Goal: Task Accomplishment & Management: Use online tool/utility

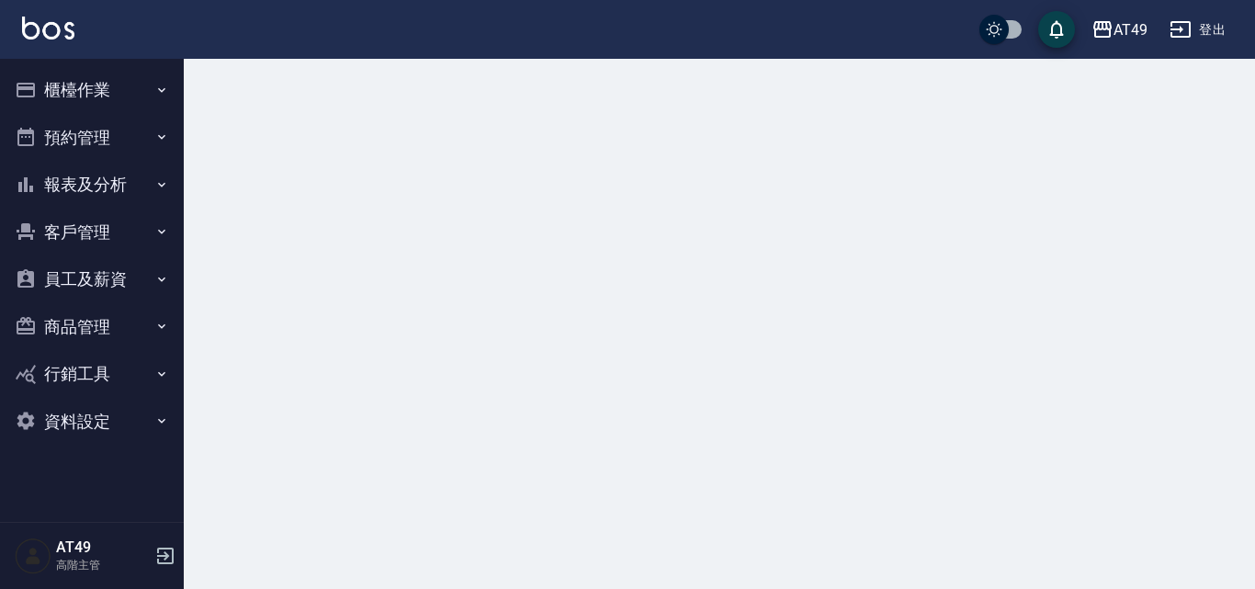
click at [74, 98] on button "櫃檯作業" at bounding box center [91, 90] width 169 height 48
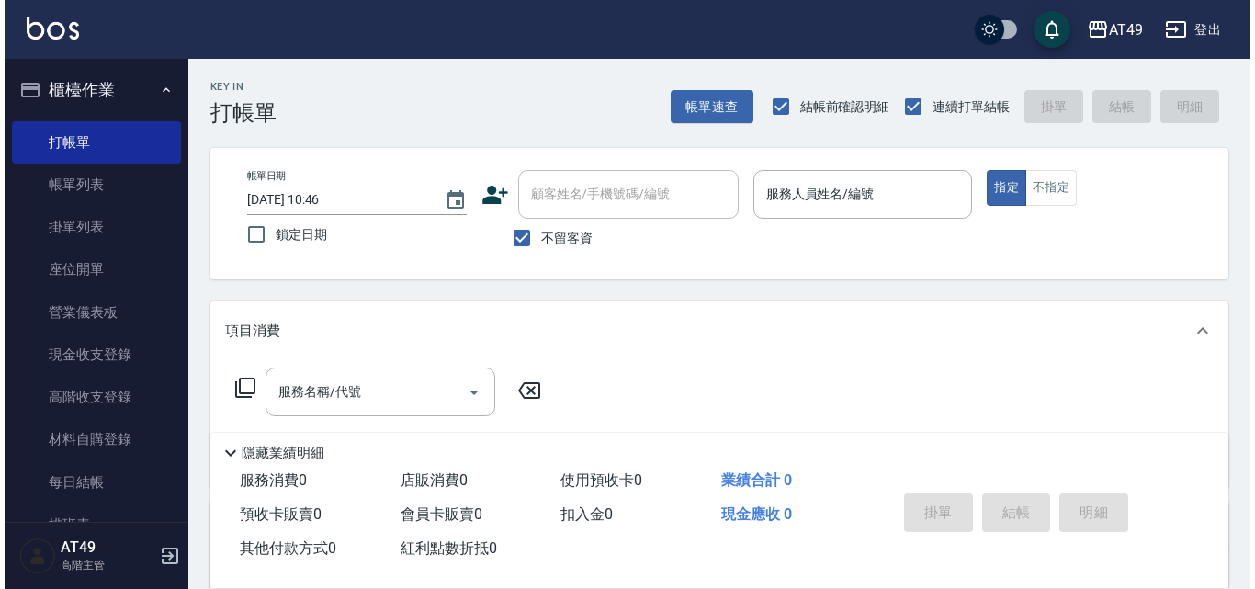
scroll to position [368, 0]
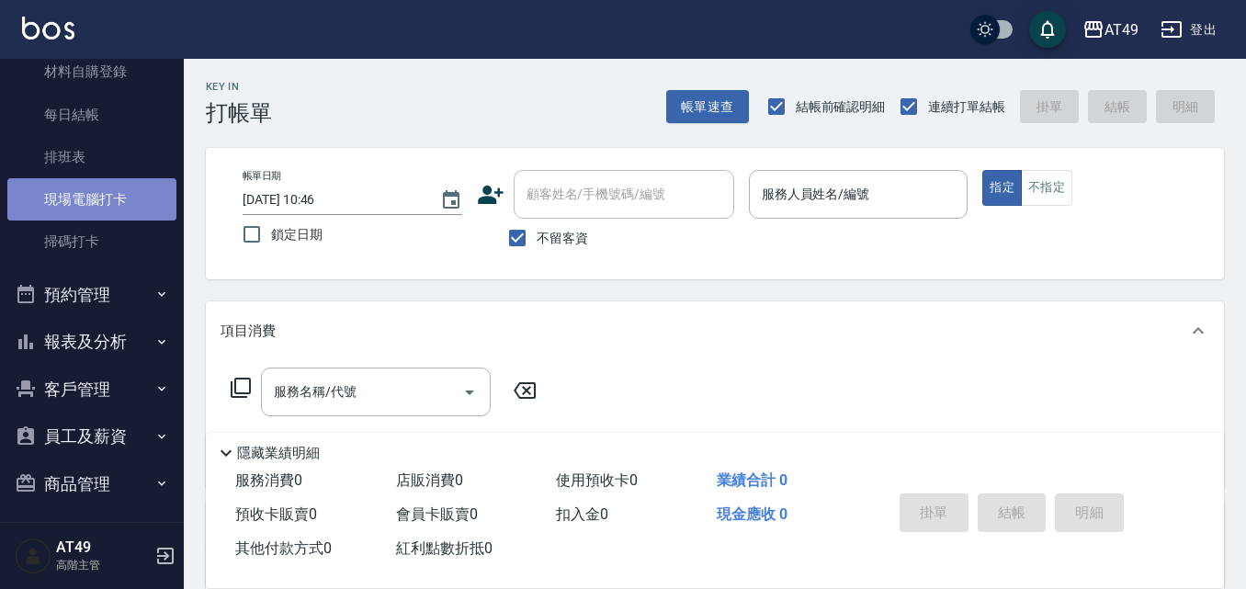
click at [115, 198] on link "現場電腦打卡" at bounding box center [91, 199] width 169 height 42
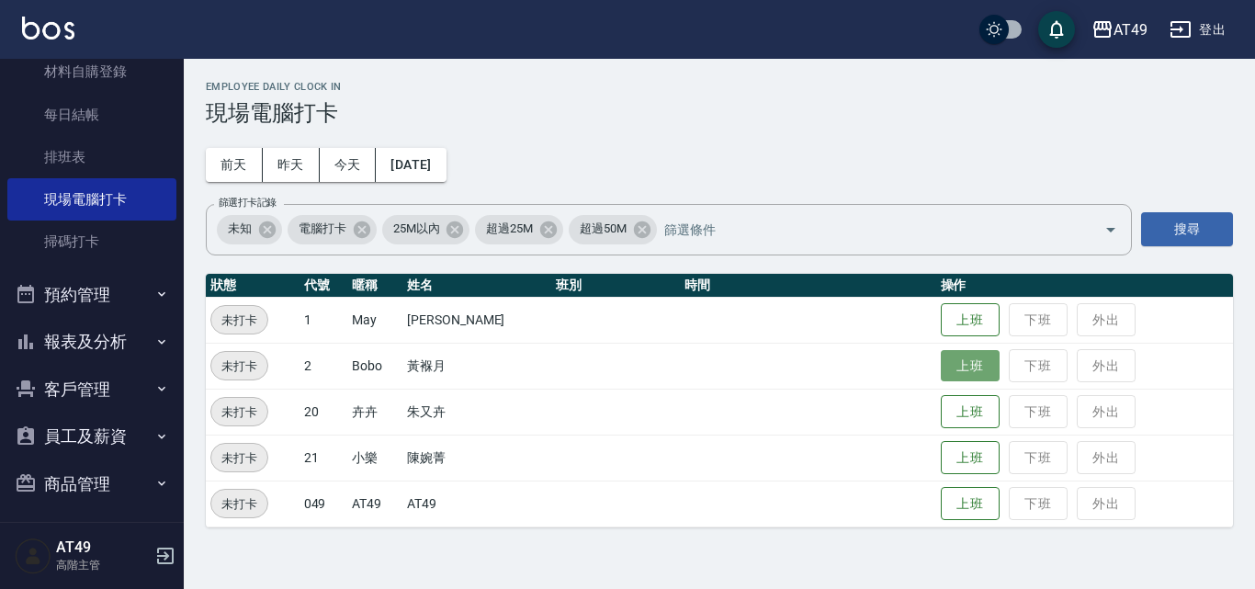
click at [972, 363] on button "上班" at bounding box center [970, 366] width 59 height 32
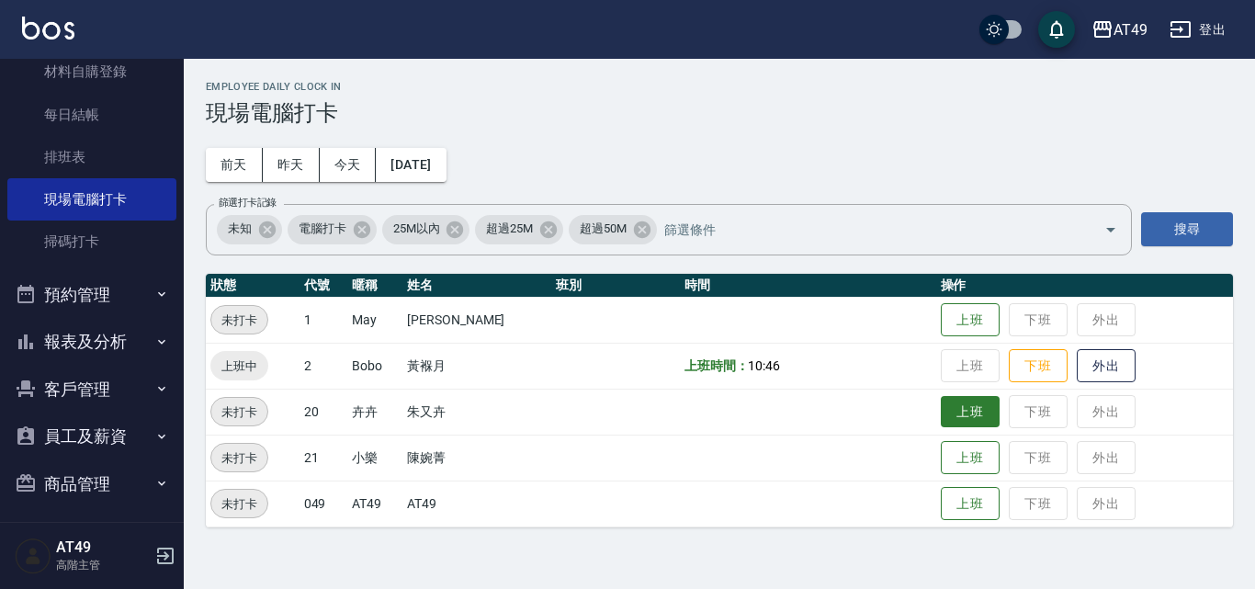
click at [946, 413] on button "上班" at bounding box center [970, 412] width 59 height 32
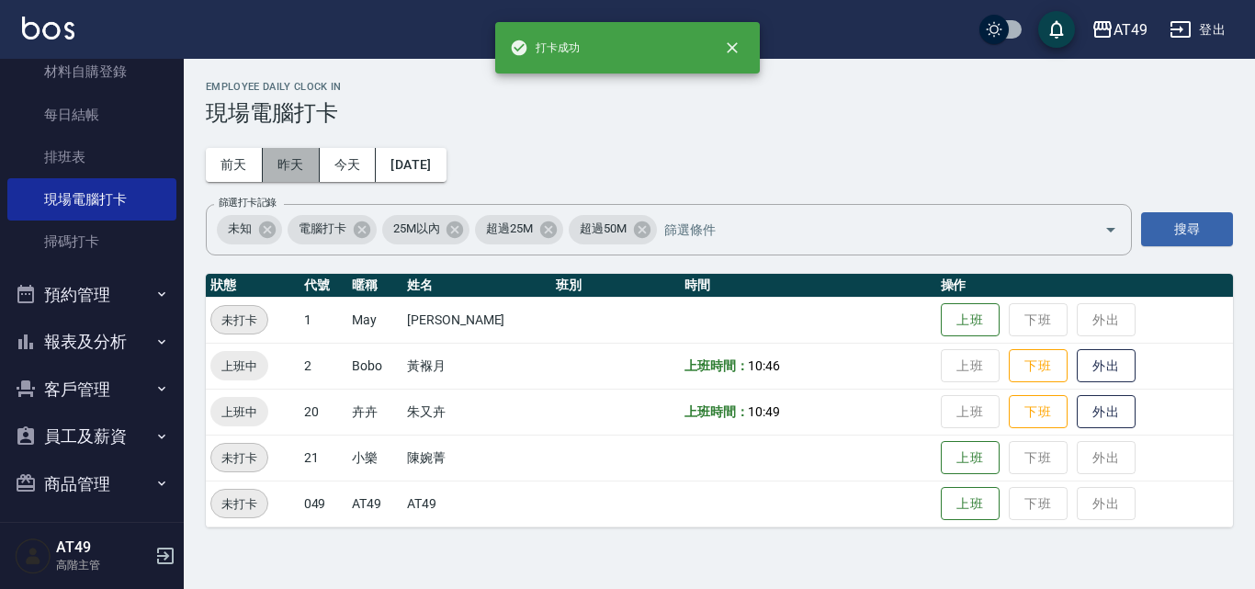
click at [277, 159] on button "昨天" at bounding box center [291, 165] width 57 height 34
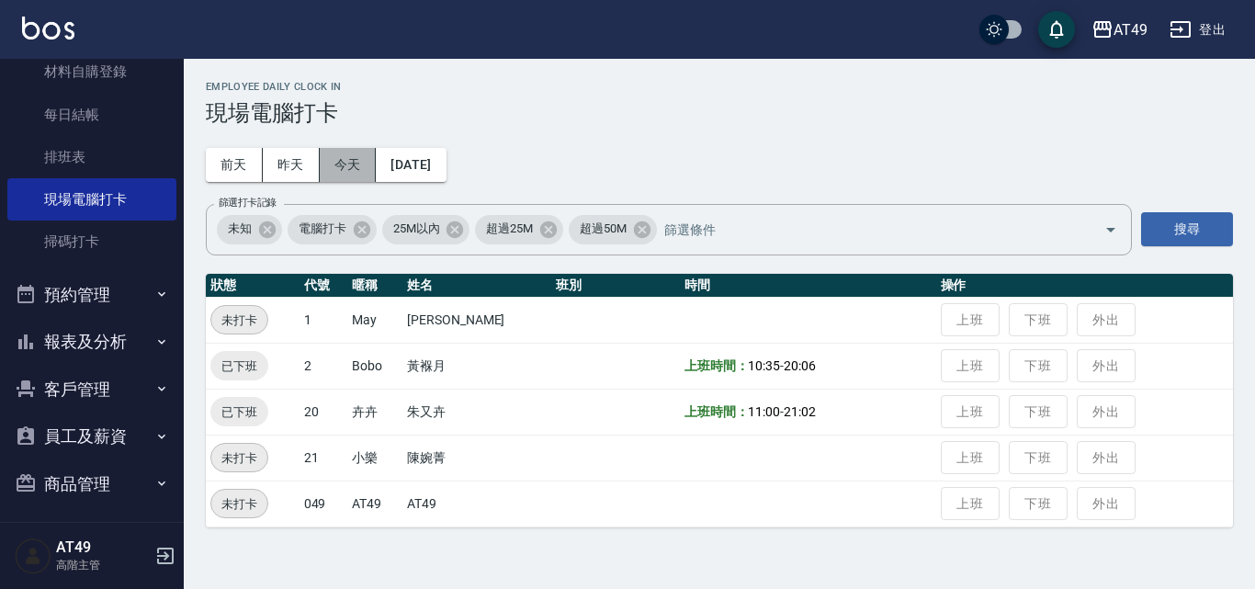
click at [329, 159] on button "今天" at bounding box center [348, 165] width 57 height 34
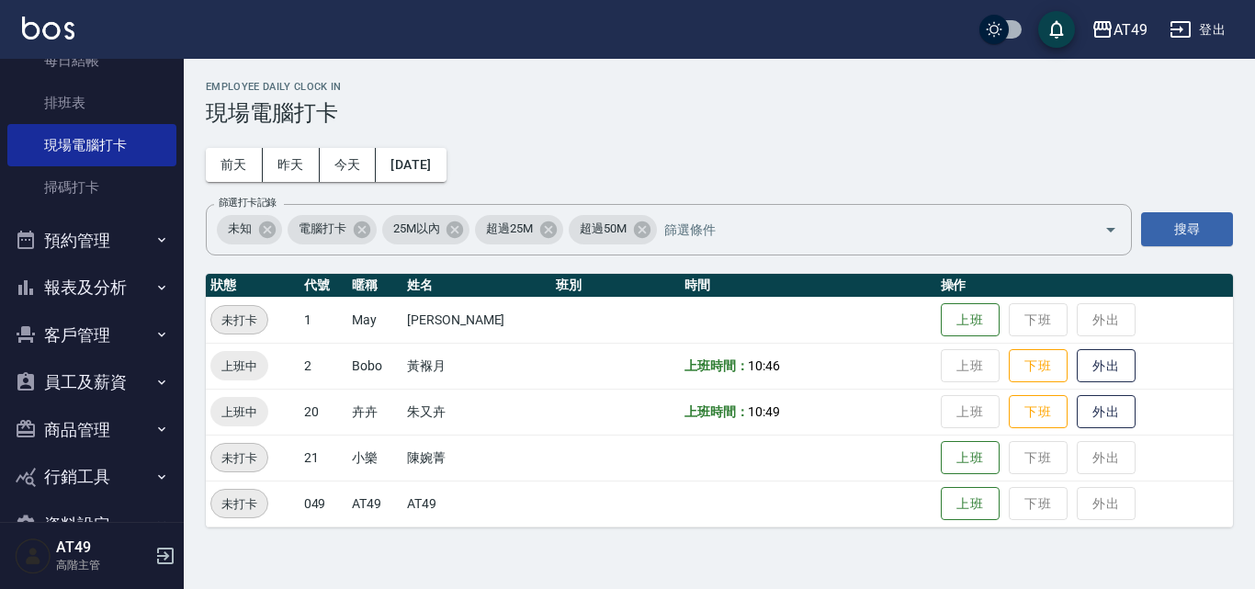
scroll to position [470, 0]
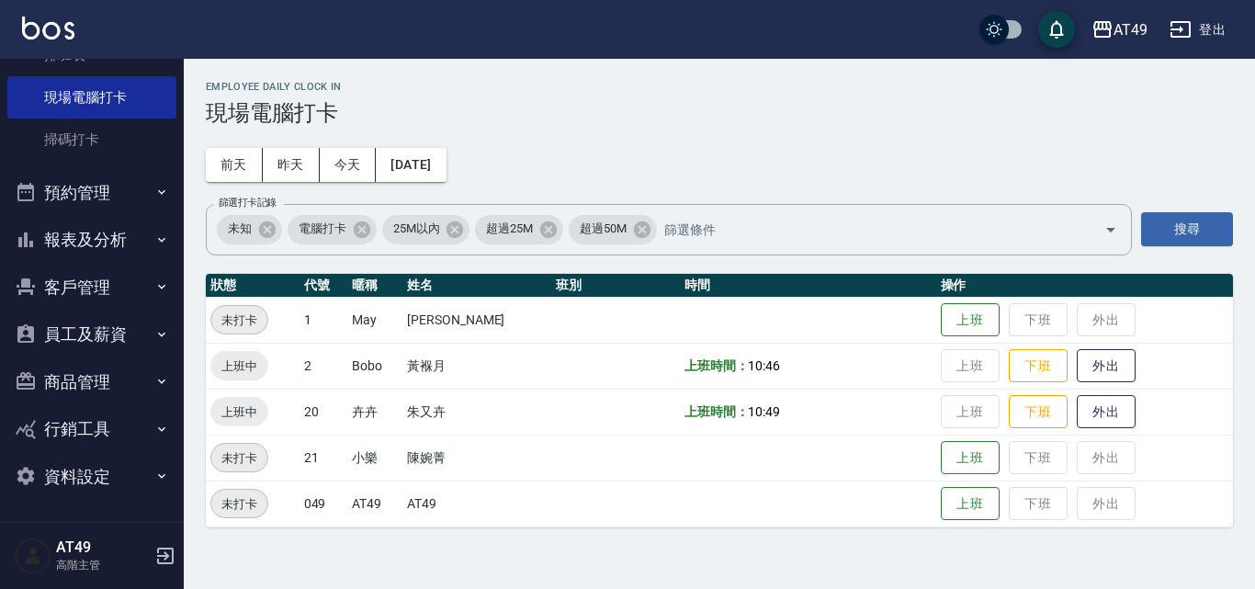
click at [83, 246] on button "報表及分析" at bounding box center [91, 240] width 169 height 48
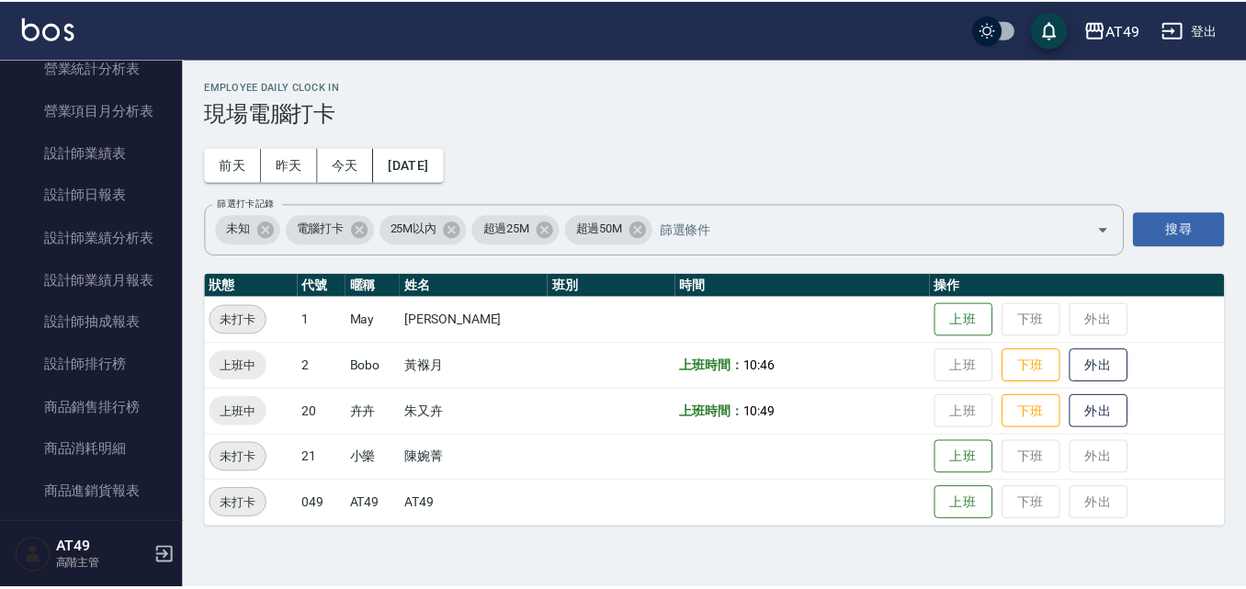
scroll to position [1205, 0]
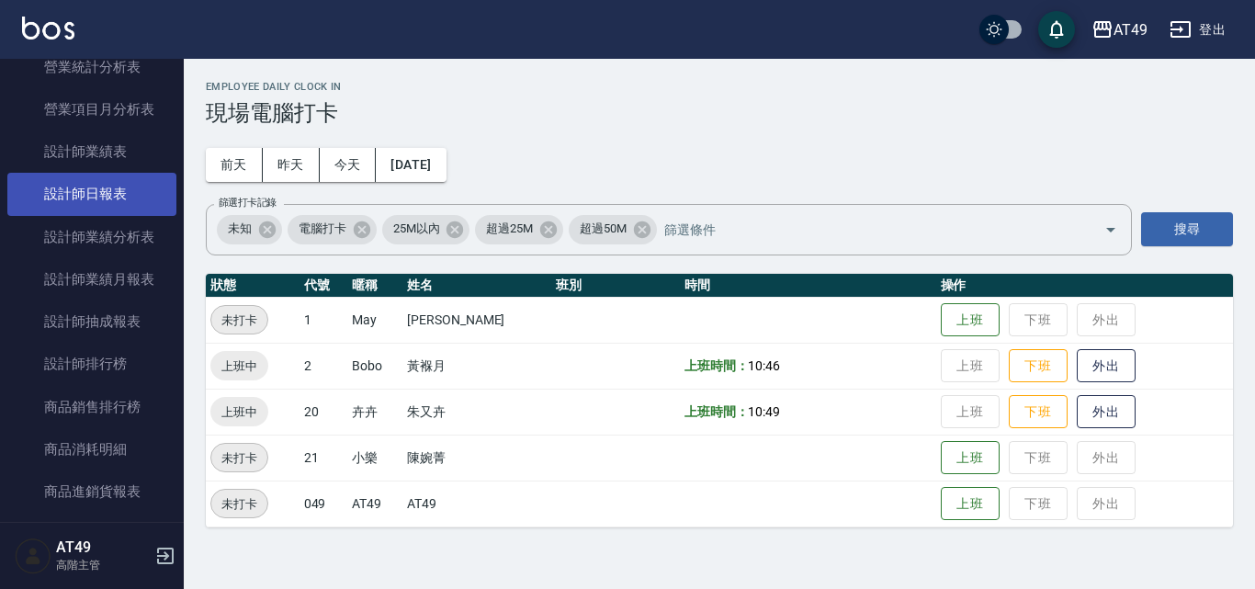
click at [55, 191] on link "設計師日報表" at bounding box center [91, 194] width 169 height 42
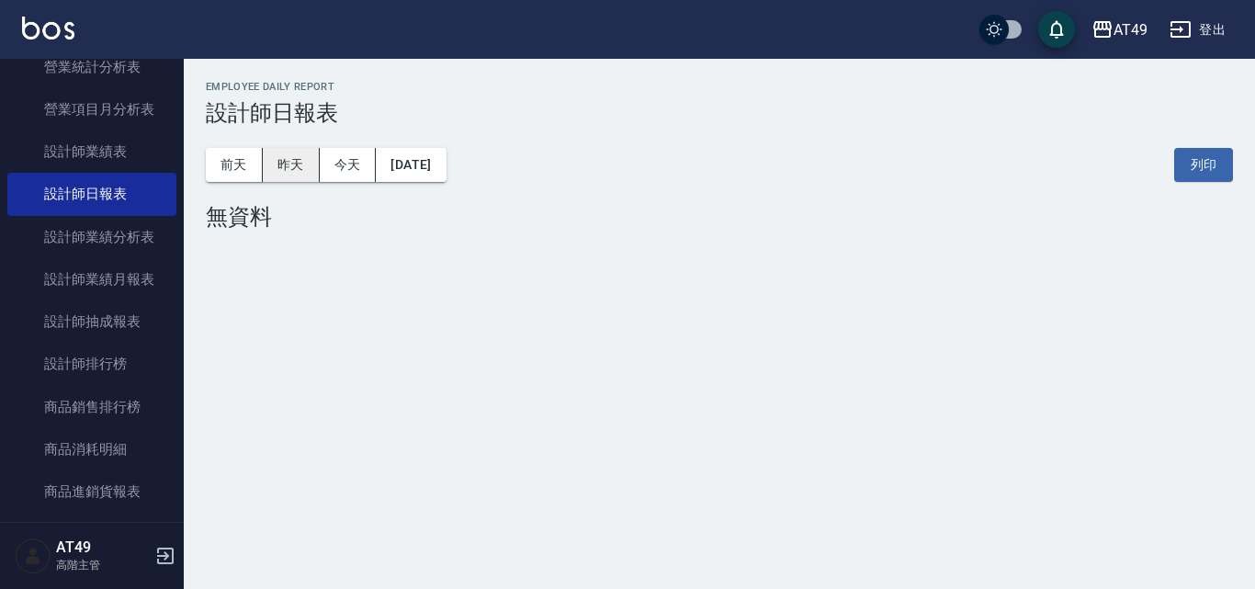
click at [284, 174] on button "昨天" at bounding box center [291, 165] width 57 height 34
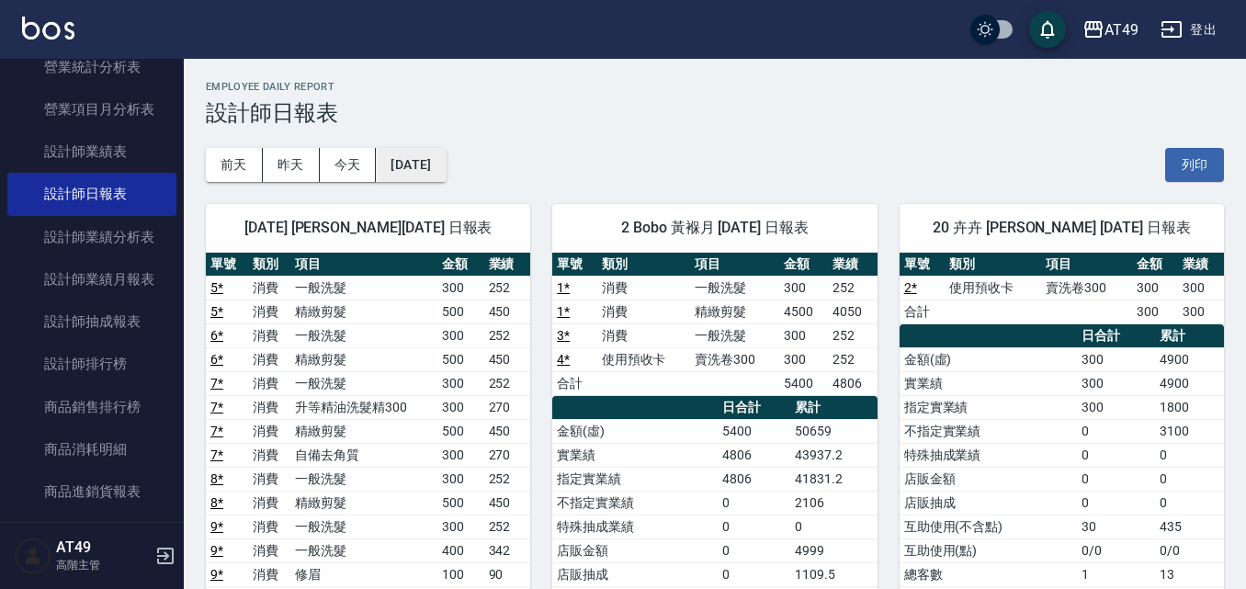
click at [433, 159] on button "[DATE]" at bounding box center [411, 165] width 70 height 34
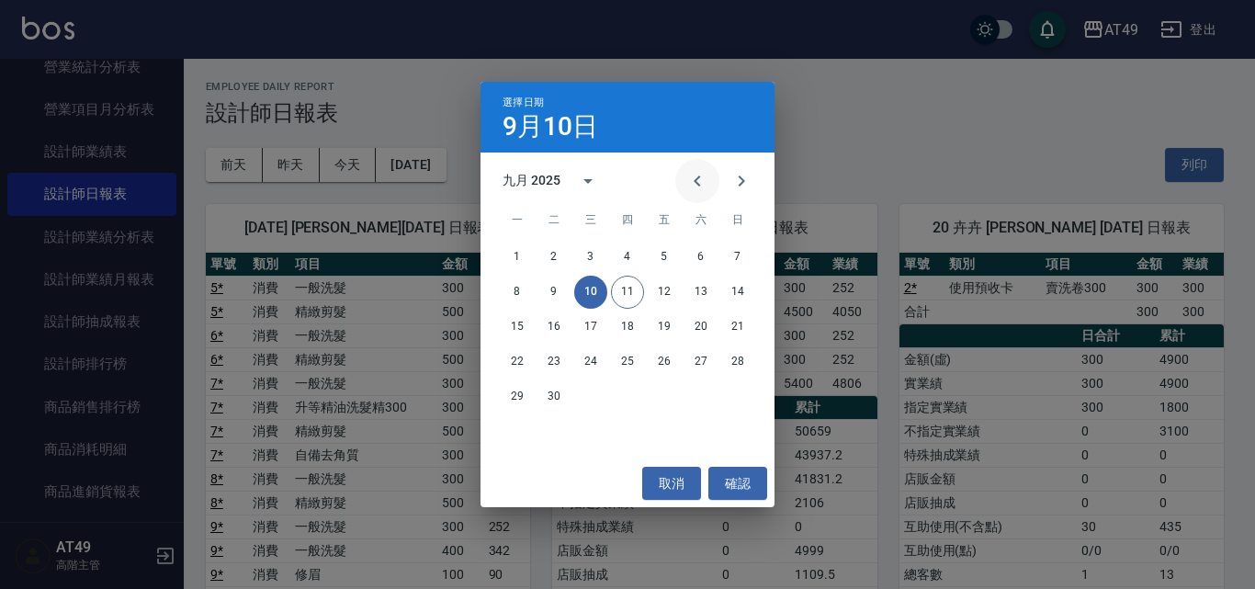
click at [702, 182] on icon "Previous month" at bounding box center [697, 181] width 22 height 22
click at [730, 283] on button "10" at bounding box center [737, 292] width 33 height 33
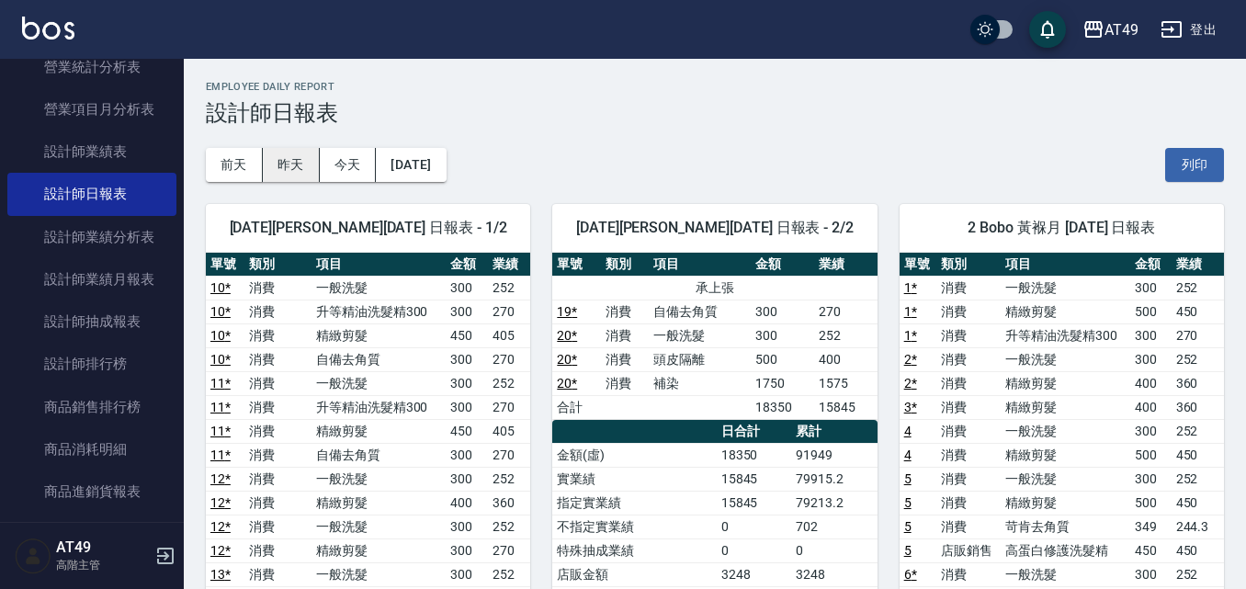
click at [294, 170] on button "昨天" at bounding box center [291, 165] width 57 height 34
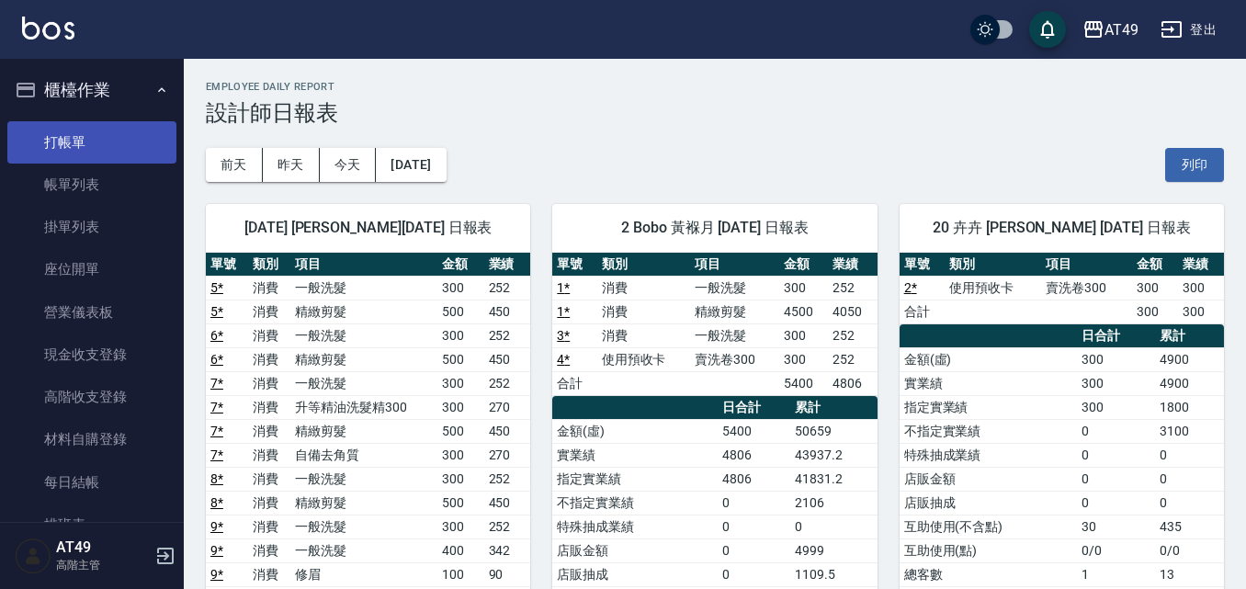
click at [62, 143] on link "打帳單" at bounding box center [91, 142] width 169 height 42
